Goal: Find contact information: Find contact information

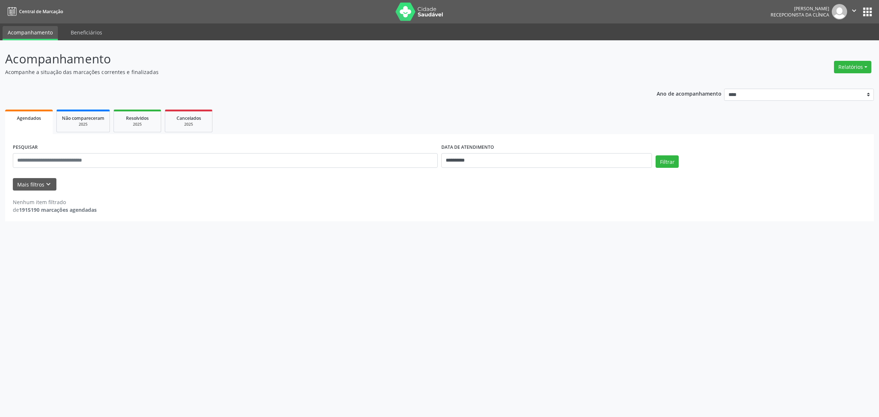
click at [658, 248] on div "**********" at bounding box center [439, 228] width 879 height 377
click at [663, 157] on button "Filtrar" at bounding box center [667, 161] width 23 height 12
click at [531, 160] on input "**********" at bounding box center [546, 160] width 211 height 15
click at [492, 197] on span "3" at bounding box center [494, 198] width 14 height 14
type input "**********"
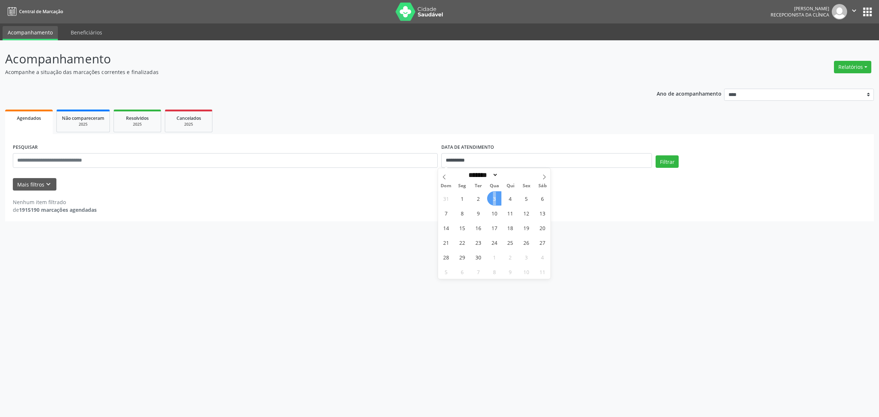
click at [492, 197] on span "3" at bounding box center [494, 198] width 14 height 14
click at [670, 164] on button "Filtrar" at bounding box center [667, 161] width 23 height 12
click at [493, 160] on input "**********" at bounding box center [546, 160] width 211 height 15
click at [513, 198] on span "4" at bounding box center [510, 198] width 14 height 14
type input "**********"
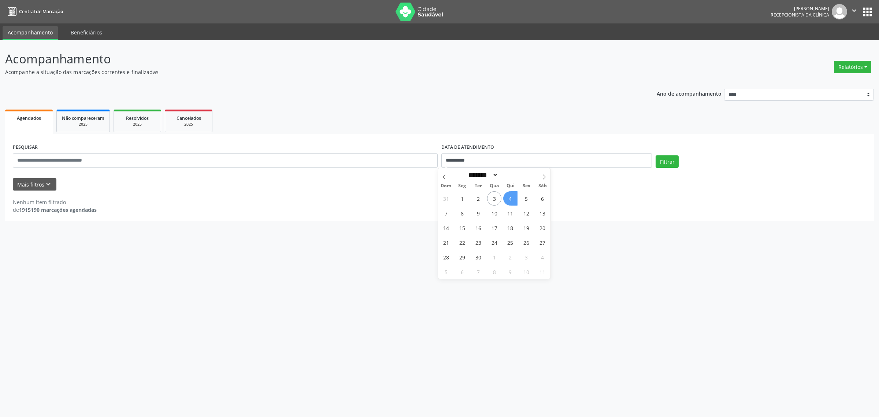
click at [513, 198] on span "4" at bounding box center [510, 198] width 14 height 14
click at [676, 159] on button "Filtrar" at bounding box center [667, 161] width 23 height 12
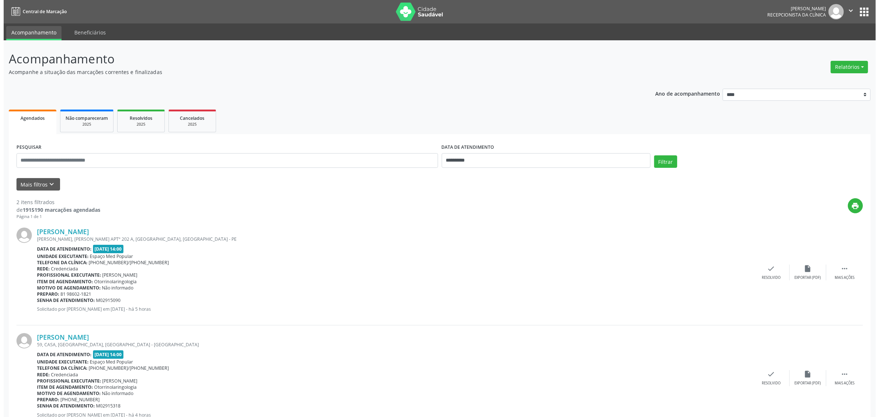
scroll to position [26, 0]
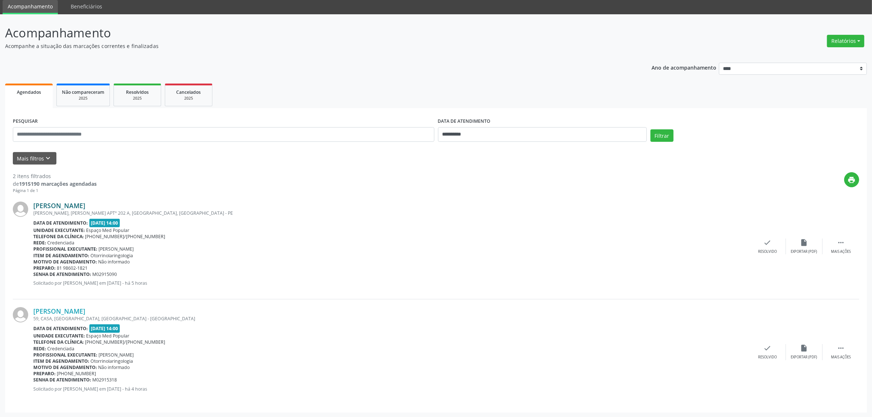
click at [84, 207] on link "[PERSON_NAME]" at bounding box center [59, 205] width 52 height 8
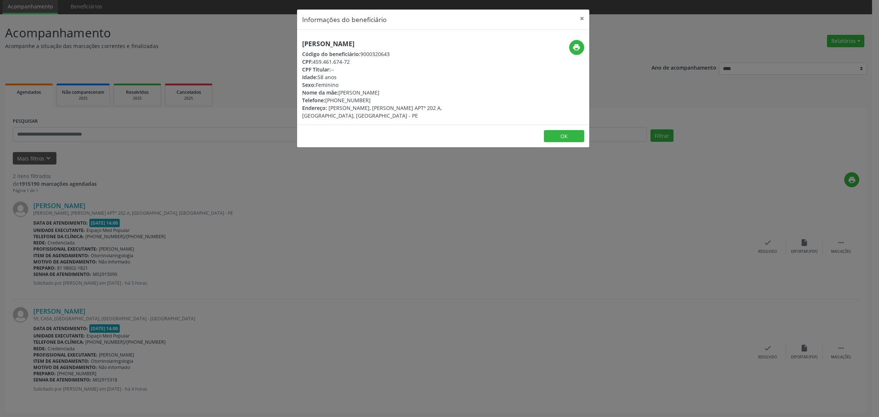
drag, startPoint x: 396, startPoint y: 43, endPoint x: 303, endPoint y: 41, distance: 93.4
click at [303, 41] on h5 "[PERSON_NAME]" at bounding box center [394, 44] width 185 height 8
copy h5 "[PERSON_NAME]"
drag, startPoint x: 367, startPoint y: 100, endPoint x: 327, endPoint y: 103, distance: 40.4
click at [327, 103] on div "Telefone: [PHONE_NUMBER]" at bounding box center [394, 100] width 185 height 8
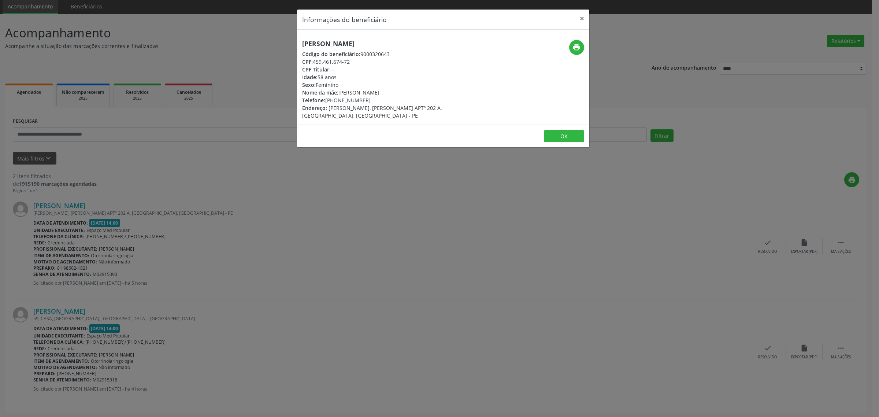
copy div "81) 98602-1821"
click at [366, 193] on div "Informações do beneficiário × [PERSON_NAME] Código do beneficiário: 9000320643 …" at bounding box center [439, 208] width 879 height 417
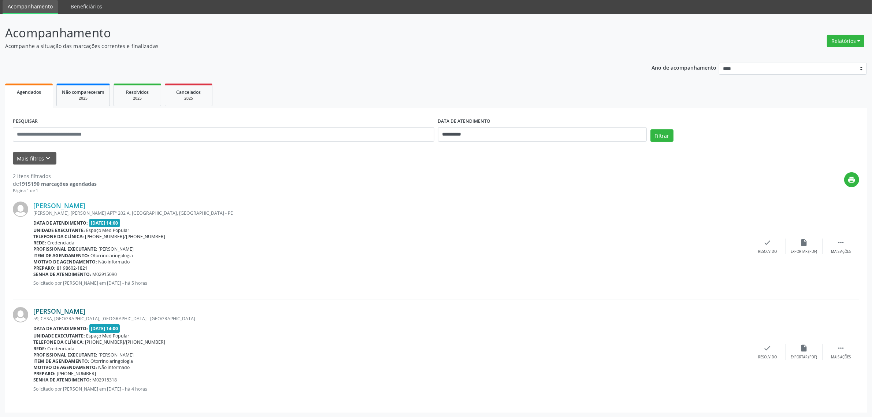
click at [85, 313] on link "[PERSON_NAME]" at bounding box center [59, 311] width 52 height 8
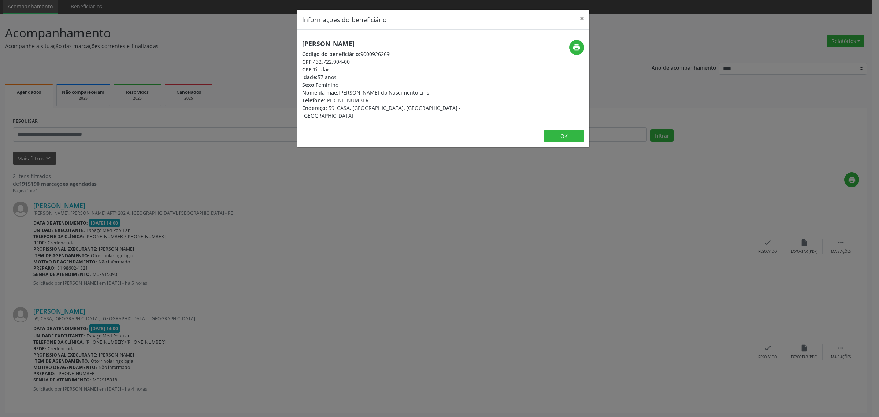
drag, startPoint x: 425, startPoint y: 43, endPoint x: 303, endPoint y: 46, distance: 121.6
click at [303, 46] on h5 "[PERSON_NAME]" at bounding box center [394, 44] width 185 height 8
copy h5 "[PERSON_NAME]"
drag, startPoint x: 365, startPoint y: 99, endPoint x: 327, endPoint y: 101, distance: 38.5
click at [327, 101] on div "Telefone: [PHONE_NUMBER]" at bounding box center [394, 100] width 185 height 8
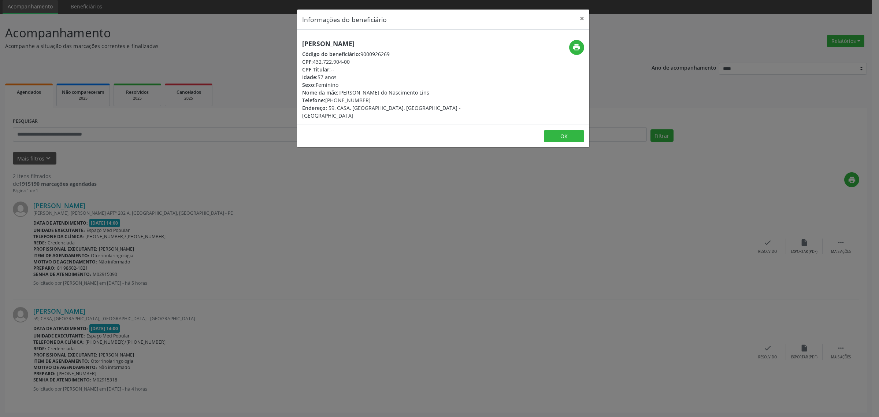
copy div "81) 99134-8949"
